Goal: Task Accomplishment & Management: Manage account settings

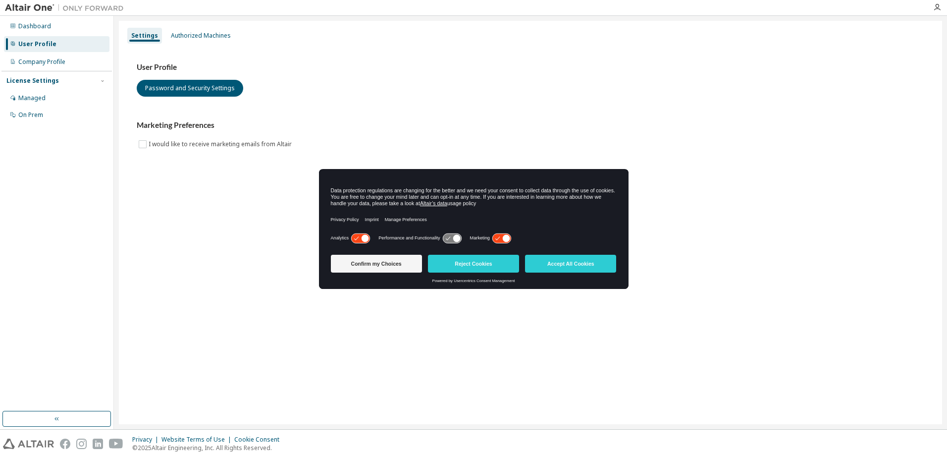
click at [584, 263] on button "Accept All Cookies" at bounding box center [570, 264] width 91 height 18
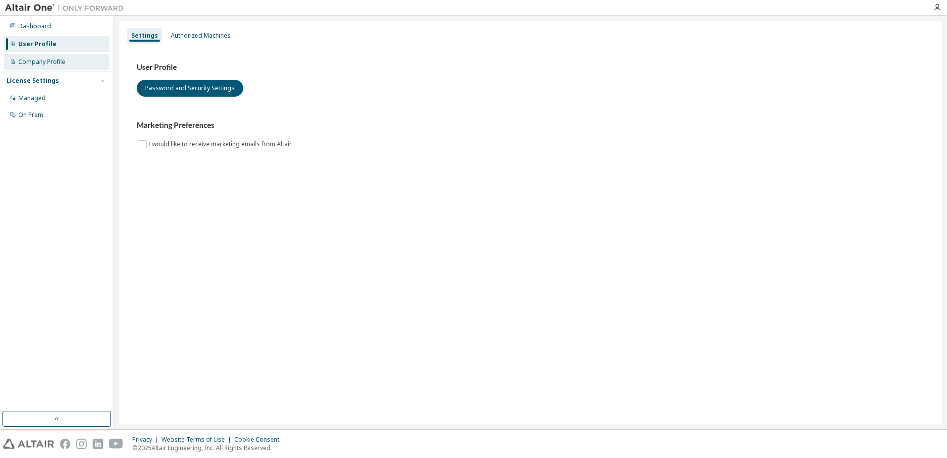
click at [53, 55] on div "Company Profile" at bounding box center [57, 62] width 106 height 16
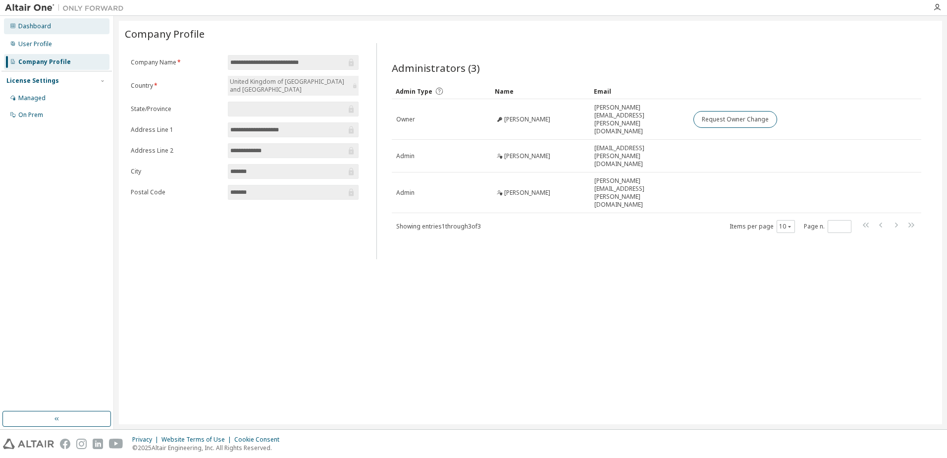
click at [27, 24] on div "Dashboard" at bounding box center [34, 26] width 33 height 8
